Goal: Navigation & Orientation: Find specific page/section

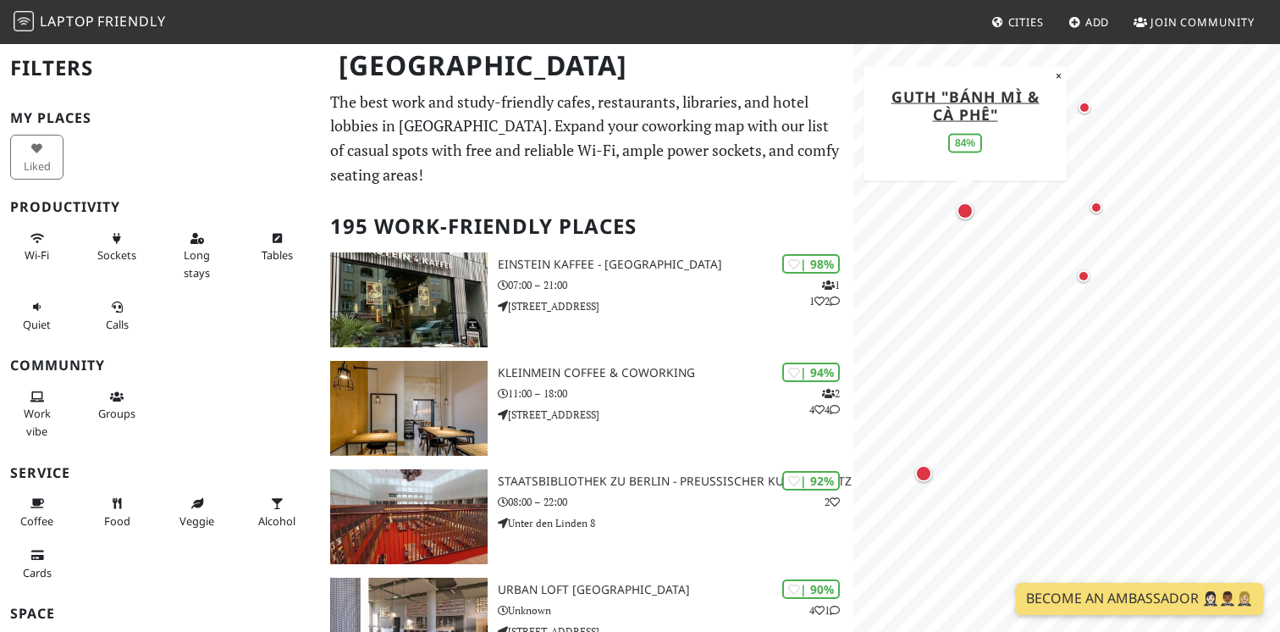
click at [968, 218] on div "Map marker" at bounding box center [965, 210] width 17 height 17
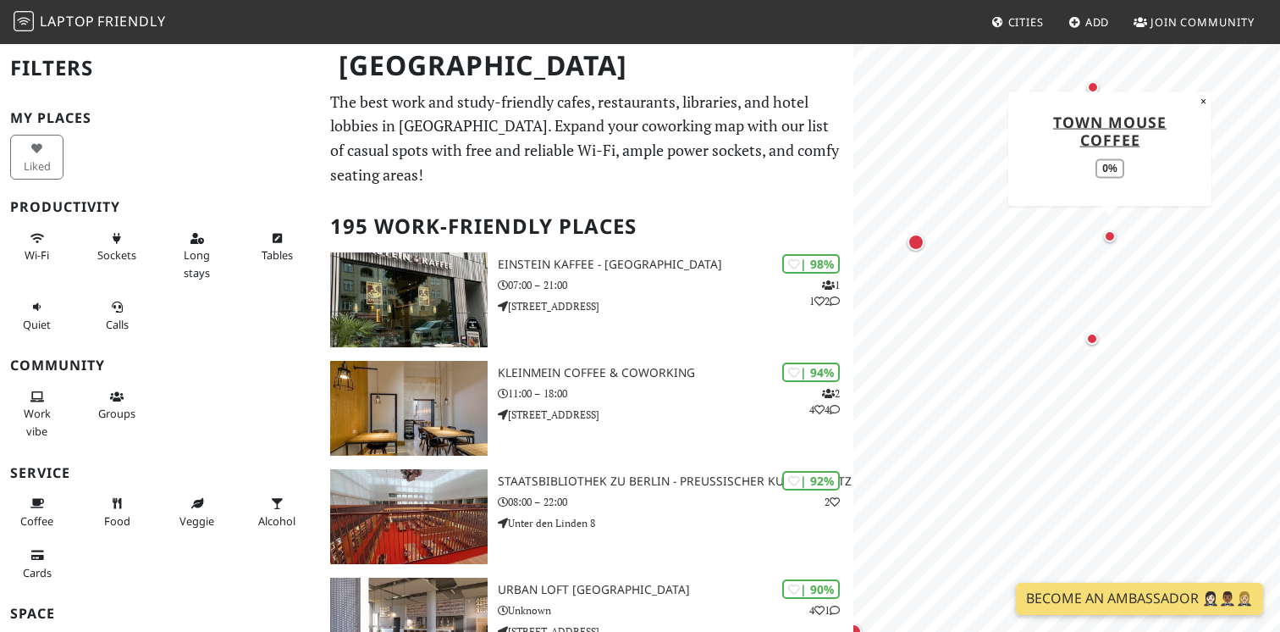
click at [1108, 235] on div "Map marker" at bounding box center [1110, 236] width 12 height 12
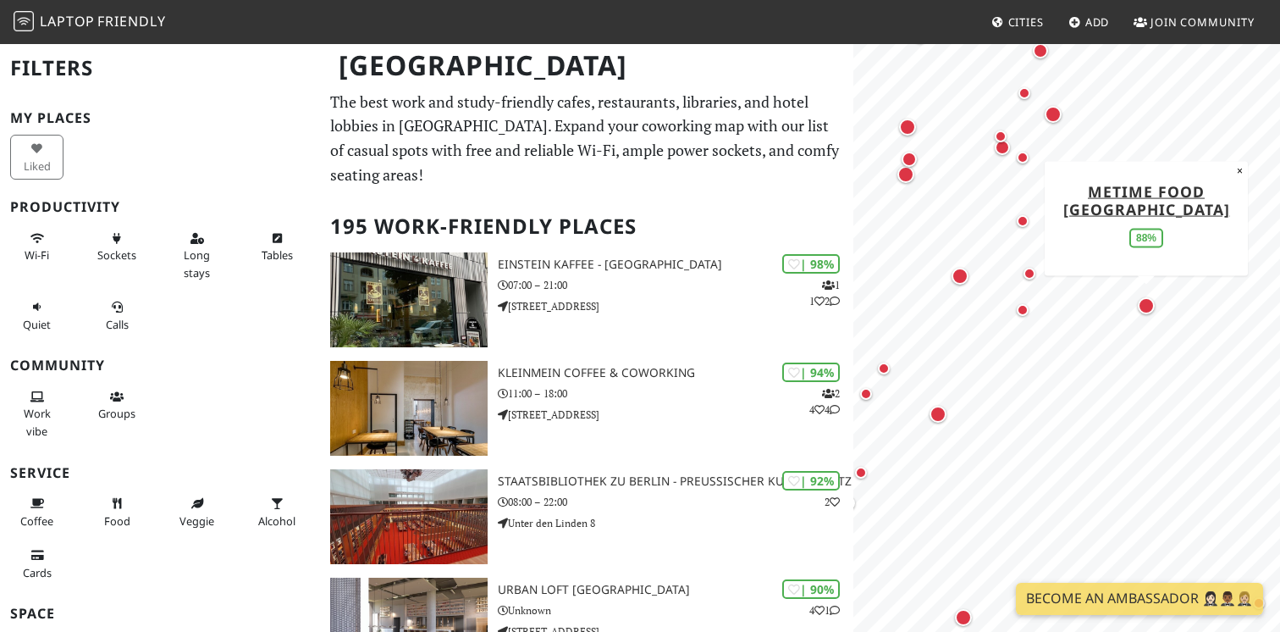
click at [1148, 307] on div "Map marker" at bounding box center [1146, 305] width 17 height 17
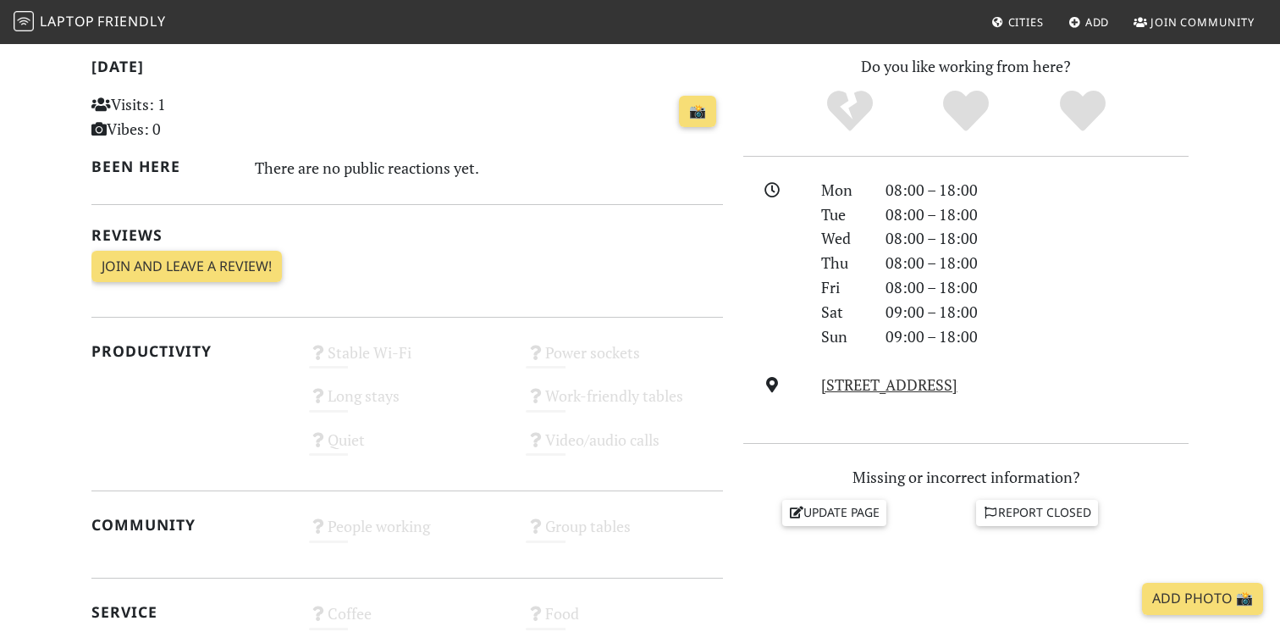
scroll to position [493, 0]
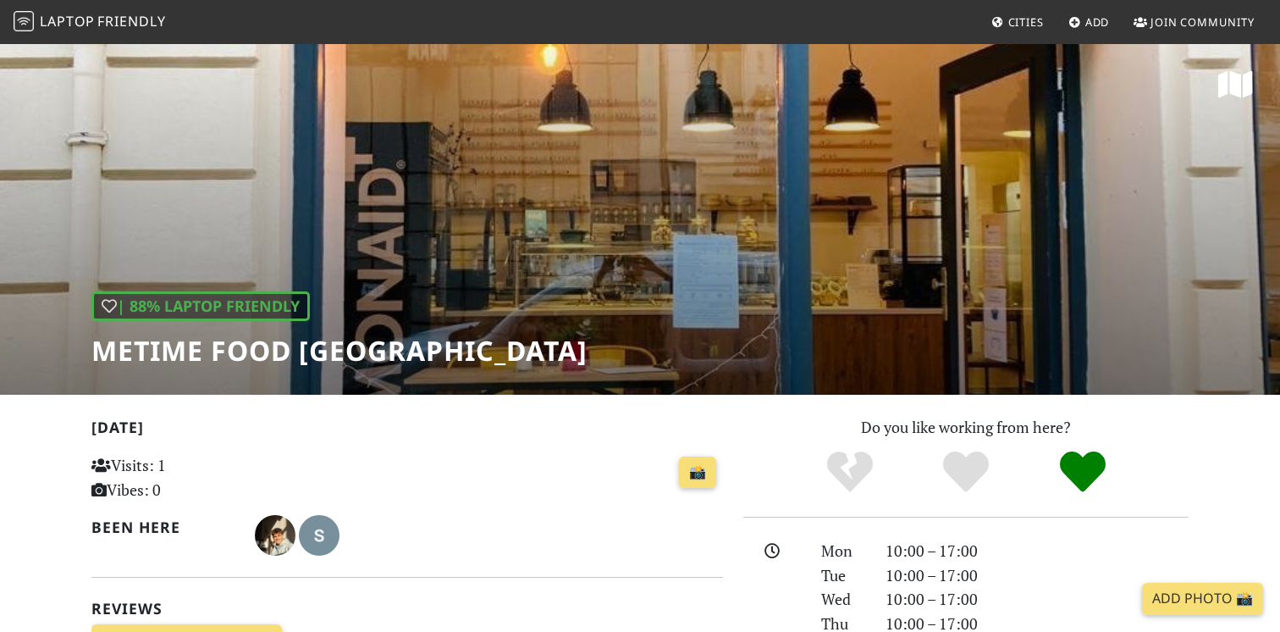
click at [859, 250] on div "| 88% Laptop Friendly metime food [GEOGRAPHIC_DATA]" at bounding box center [640, 218] width 1280 height 352
